Goal: Transaction & Acquisition: Purchase product/service

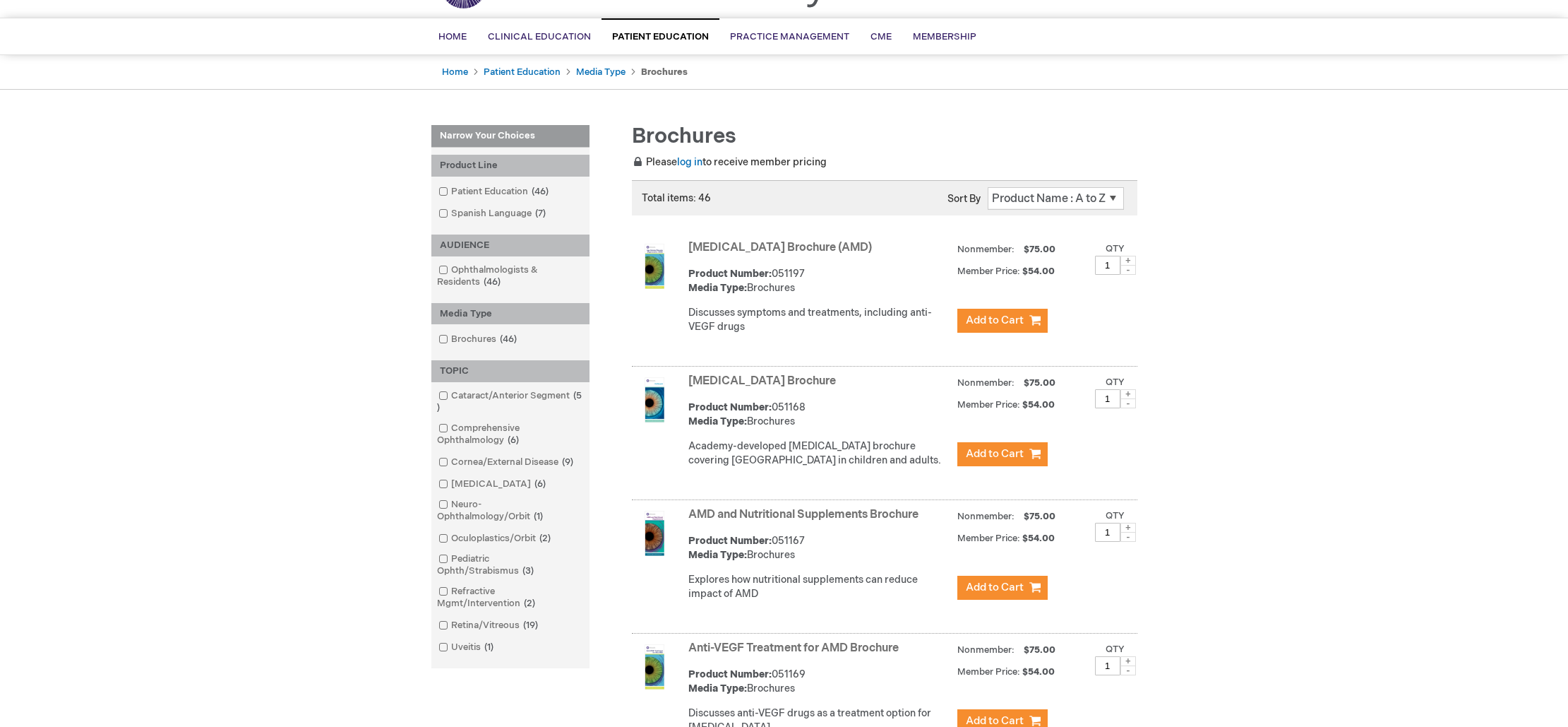
scroll to position [88, 0]
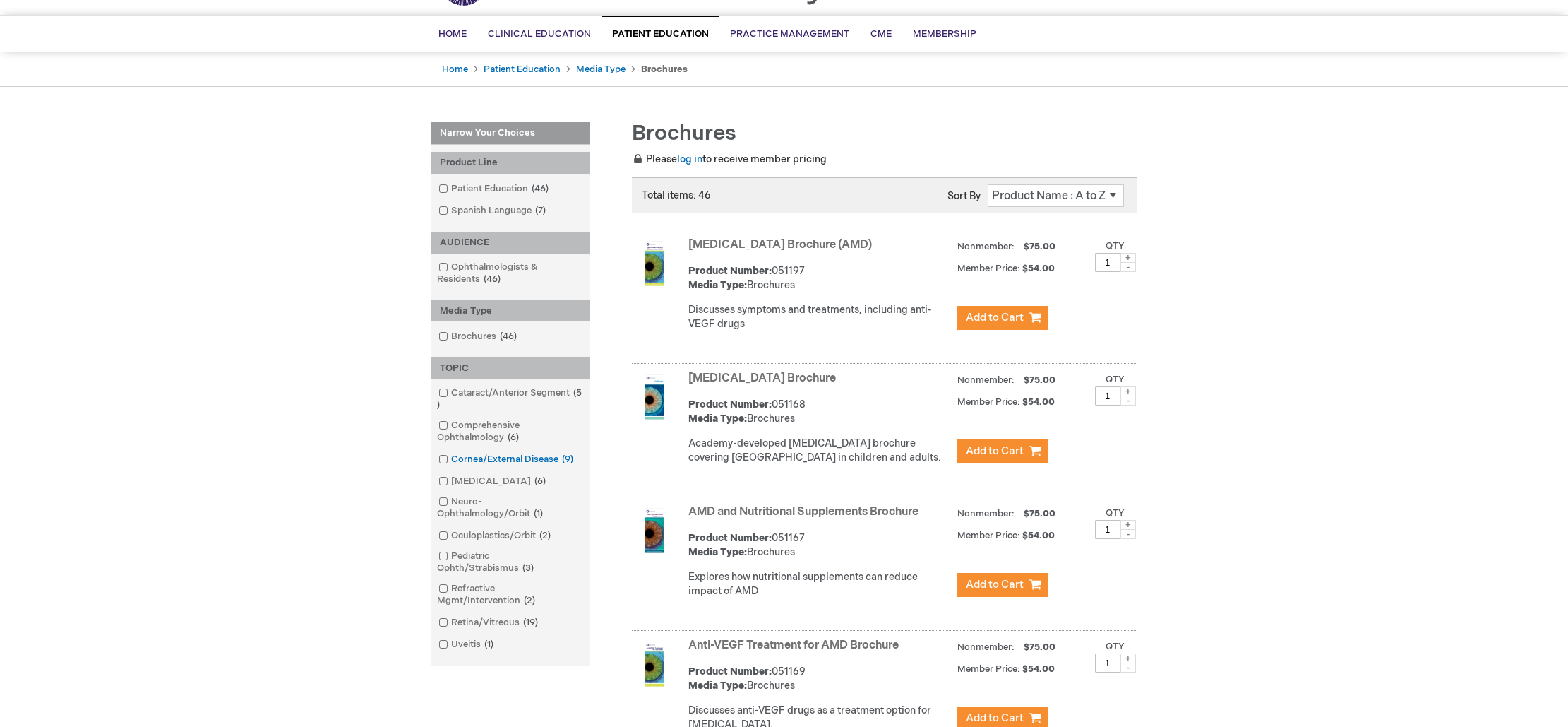
click at [558, 460] on link "Cornea/External Disease 9 items" at bounding box center [507, 459] width 144 height 13
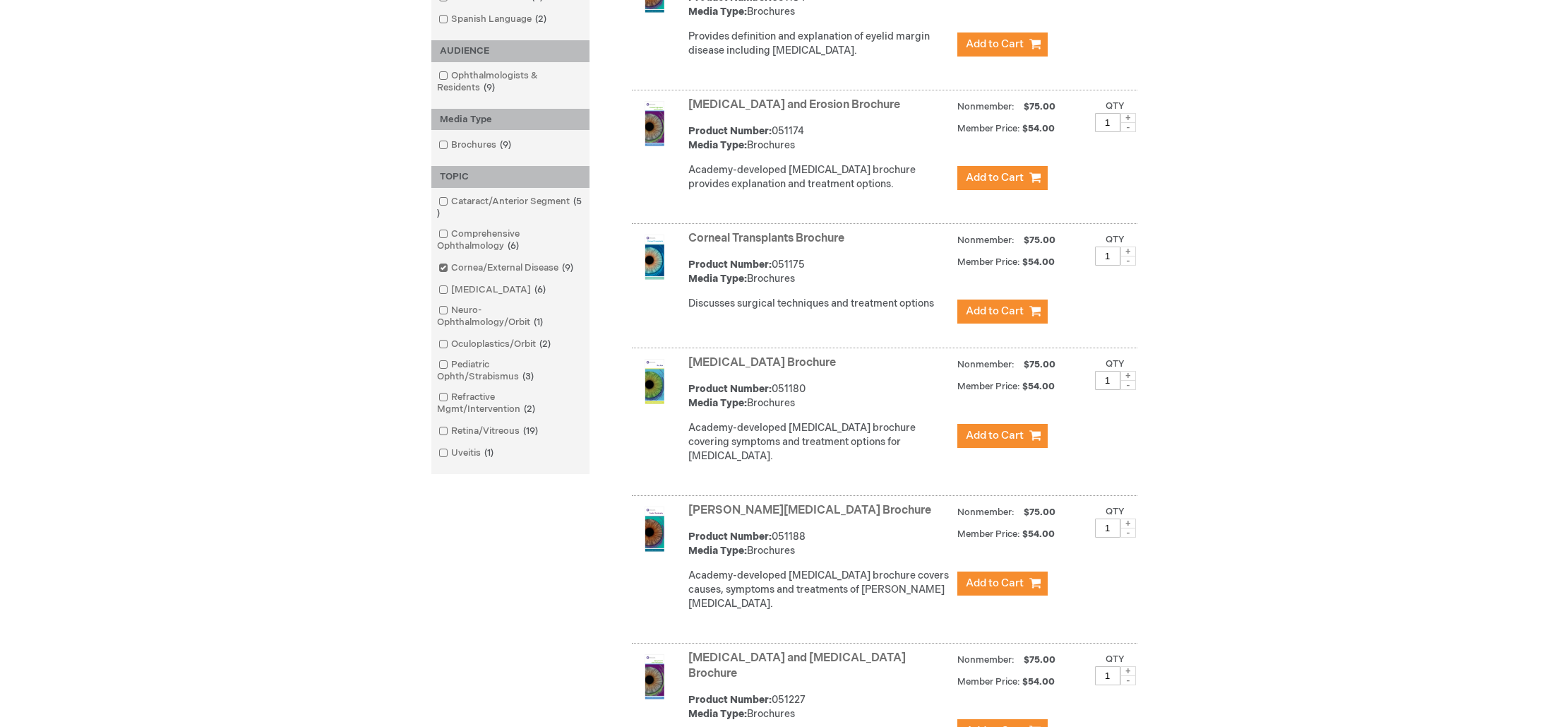
scroll to position [363, 0]
click at [703, 364] on link "[MEDICAL_DATA] Brochure" at bounding box center [762, 362] width 148 height 13
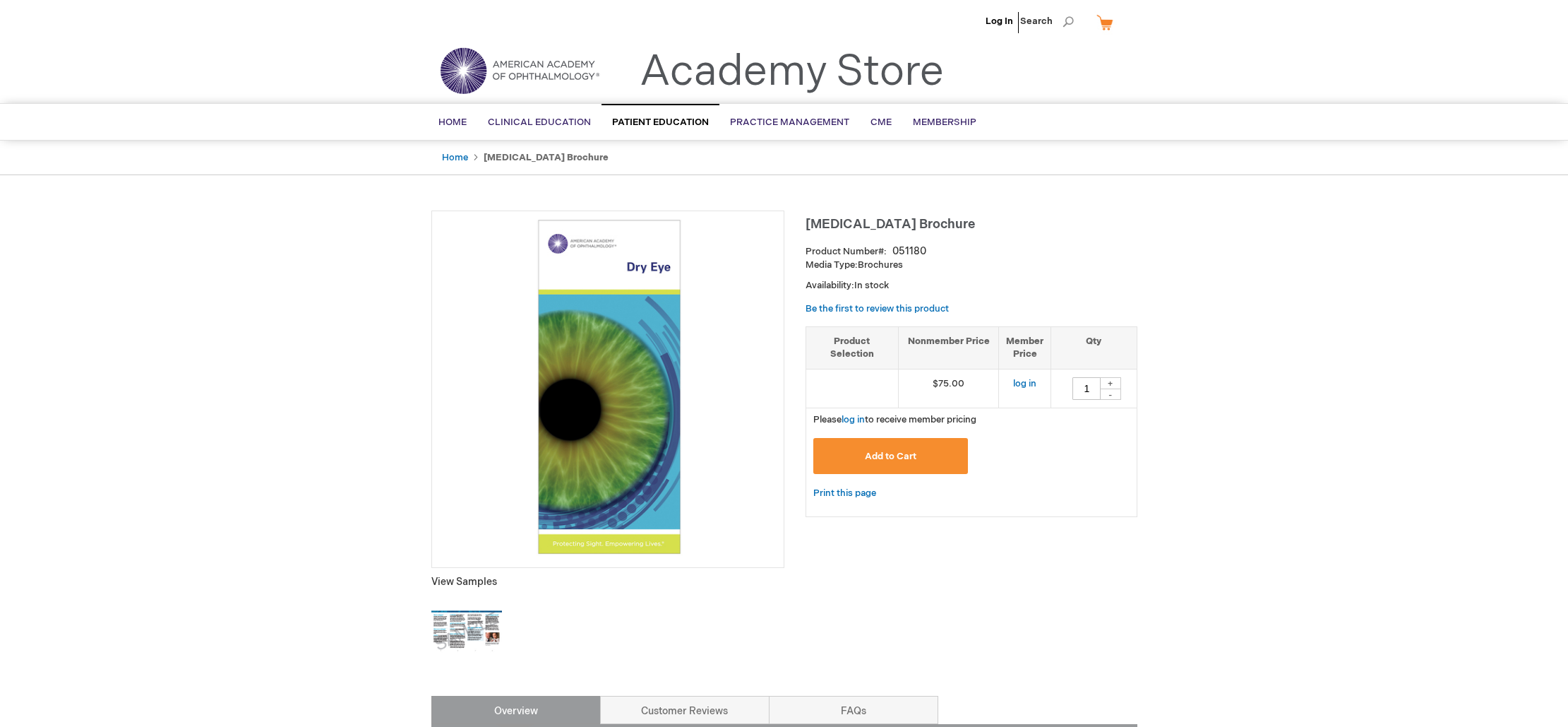
click at [444, 633] on img at bounding box center [466, 631] width 71 height 71
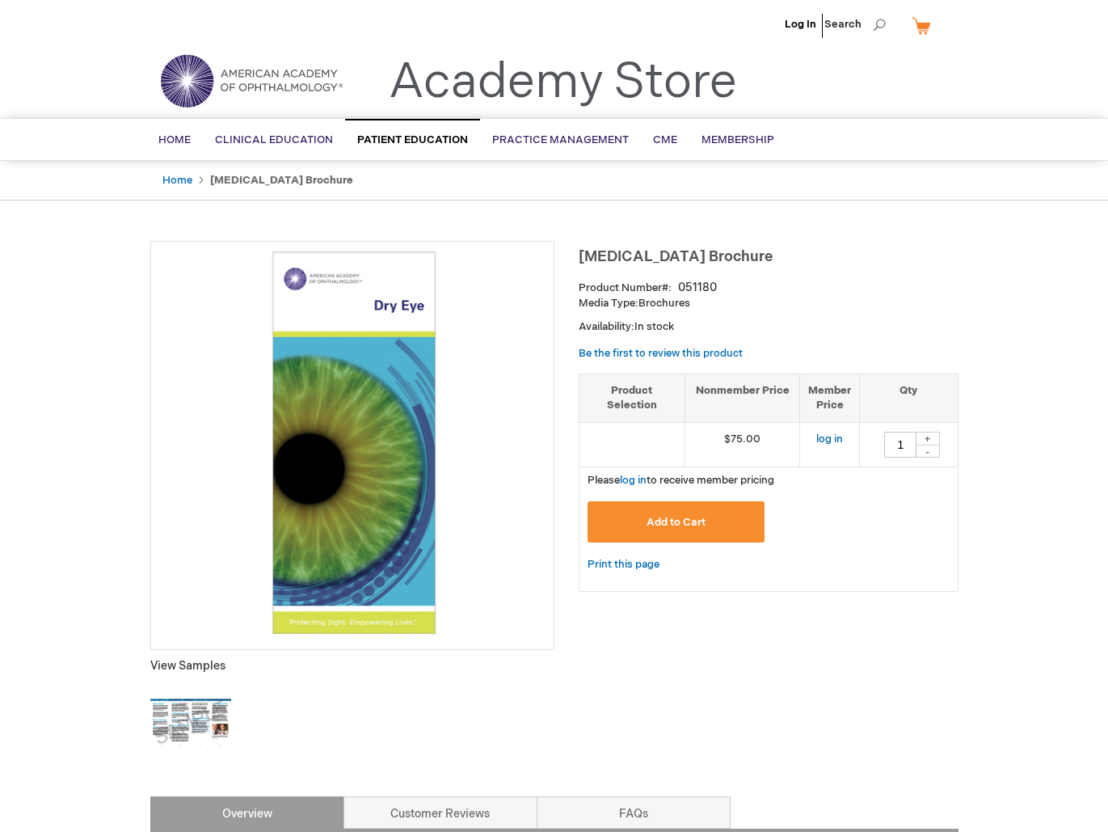
scroll to position [1, 0]
